Goal: Task Accomplishment & Management: Manage account settings

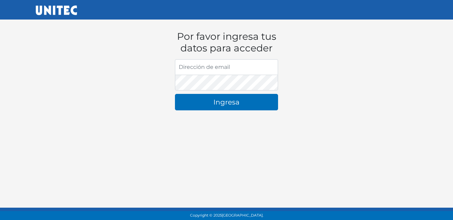
type input "[EMAIL_ADDRESS][DOMAIN_NAME]"
click at [215, 72] on input "[EMAIL_ADDRESS][DOMAIN_NAME]" at bounding box center [226, 67] width 103 height 16
click at [189, 70] on input "[EMAIL_ADDRESS][DOMAIN_NAME]" at bounding box center [226, 67] width 103 height 16
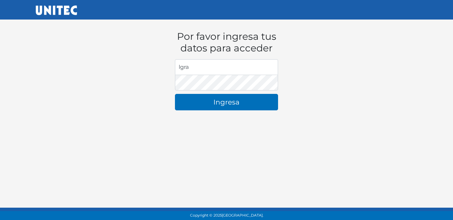
click at [175, 94] on button "Ingresa" at bounding box center [226, 102] width 103 height 16
click at [245, 67] on input "lgra" at bounding box center [226, 67] width 103 height 16
type input "[EMAIL_ADDRESS][DOMAIN_NAME]"
drag, startPoint x: 256, startPoint y: 67, endPoint x: 177, endPoint y: 72, distance: 79.5
click at [177, 72] on input "[EMAIL_ADDRESS][DOMAIN_NAME]" at bounding box center [226, 67] width 103 height 16
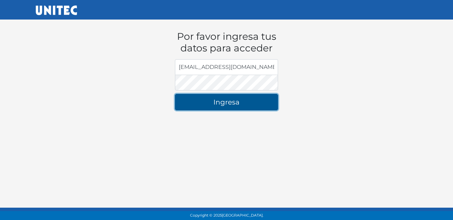
click at [176, 96] on button "Ingresa" at bounding box center [226, 102] width 103 height 16
